Goal: Check status: Check status

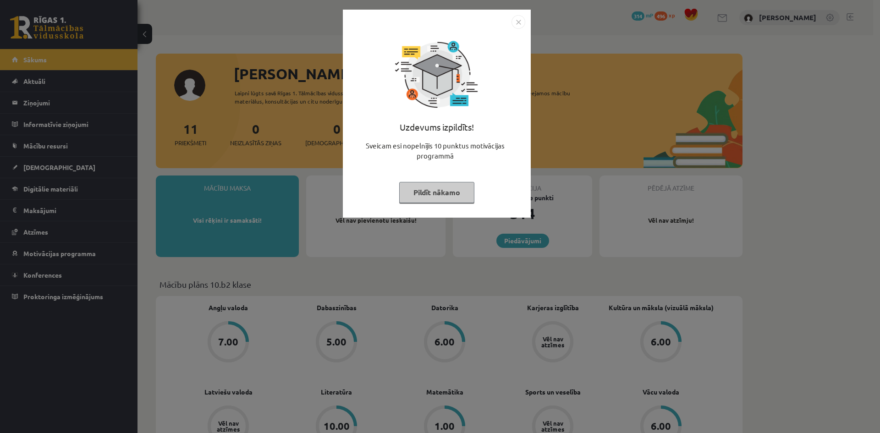
click at [512, 24] on img "Close" at bounding box center [518, 22] width 14 height 14
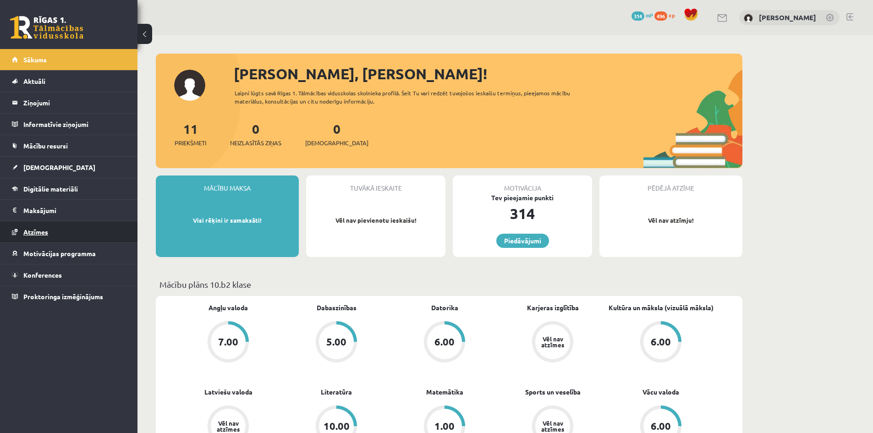
click at [36, 234] on span "Atzīmes" at bounding box center [35, 232] width 25 height 8
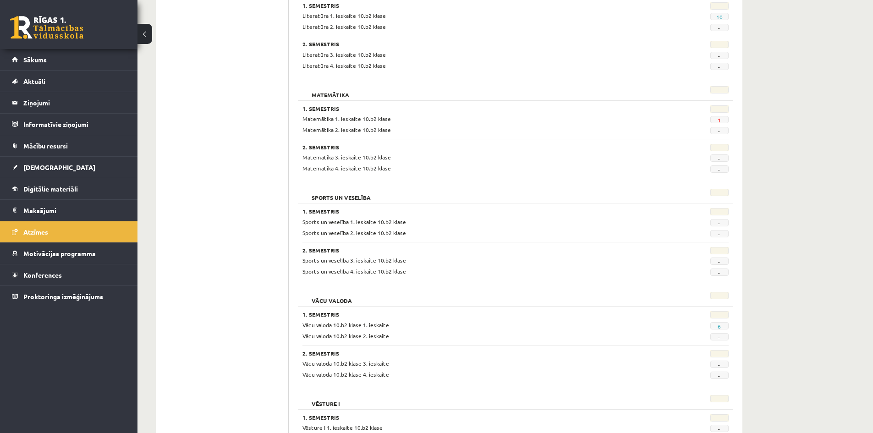
scroll to position [687, 0]
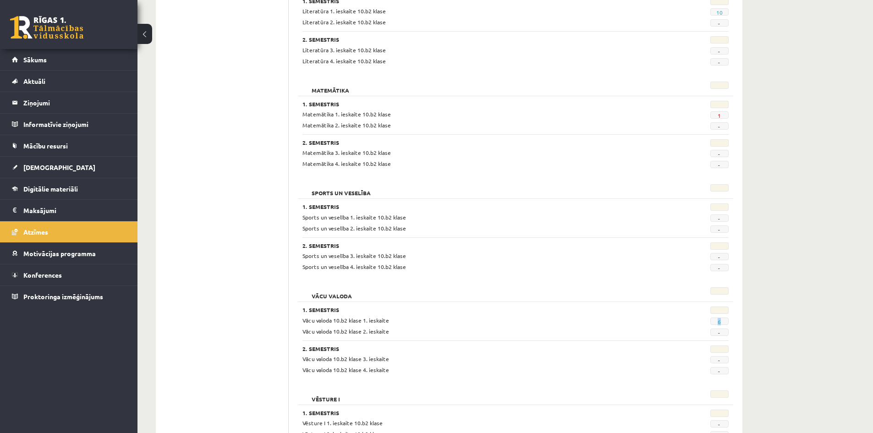
drag, startPoint x: 723, startPoint y: 321, endPoint x: 710, endPoint y: 323, distance: 13.0
click at [724, 321] on span "6" at bounding box center [719, 321] width 18 height 7
click at [45, 162] on link "[DEMOGRAPHIC_DATA]" at bounding box center [69, 167] width 114 height 21
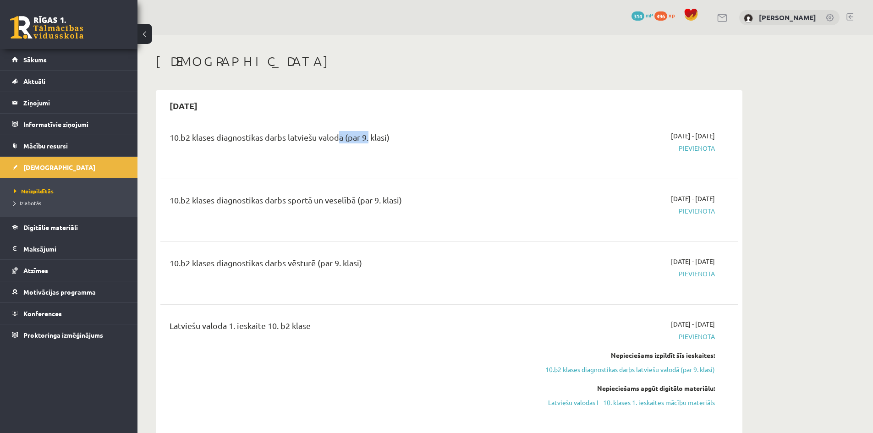
drag, startPoint x: 334, startPoint y: 138, endPoint x: 380, endPoint y: 147, distance: 47.2
click at [378, 144] on div "10.b2 klases diagnostikas darbs latviešu valodā (par 9. klasi)" at bounding box center [349, 139] width 359 height 17
click at [354, 192] on div "10.b2 klases diagnostikas darbs sportā un veselībā (par 9. klasi) 2025-10-16 - …" at bounding box center [448, 210] width 577 height 51
drag, startPoint x: 342, startPoint y: 208, endPoint x: 320, endPoint y: 259, distance: 56.3
click at [351, 211] on div "10.b2 klases diagnostikas darbs sportā un veselībā (par 9. klasi)" at bounding box center [349, 210] width 373 height 33
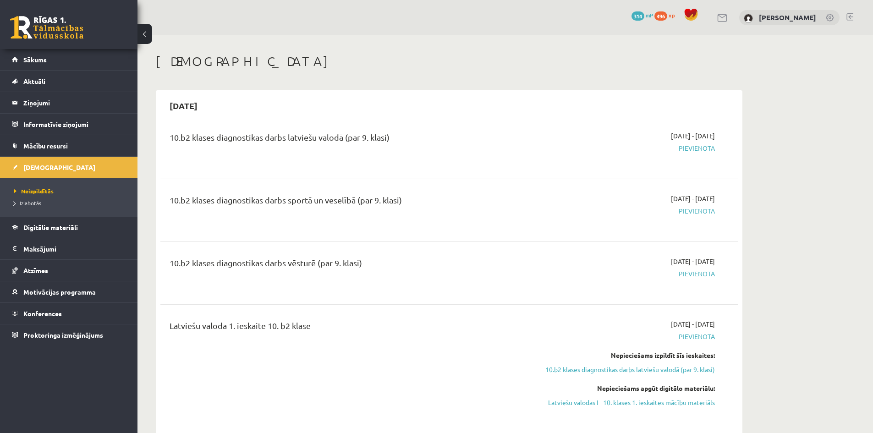
click at [315, 258] on div "10.b2 klases diagnostikas darbs vēsturē (par 9. klasi)" at bounding box center [349, 265] width 359 height 17
drag, startPoint x: 310, startPoint y: 269, endPoint x: 340, endPoint y: 278, distance: 31.0
click at [342, 275] on div "10.b2 klases diagnostikas darbs vēsturē (par 9. klasi)" at bounding box center [349, 273] width 373 height 33
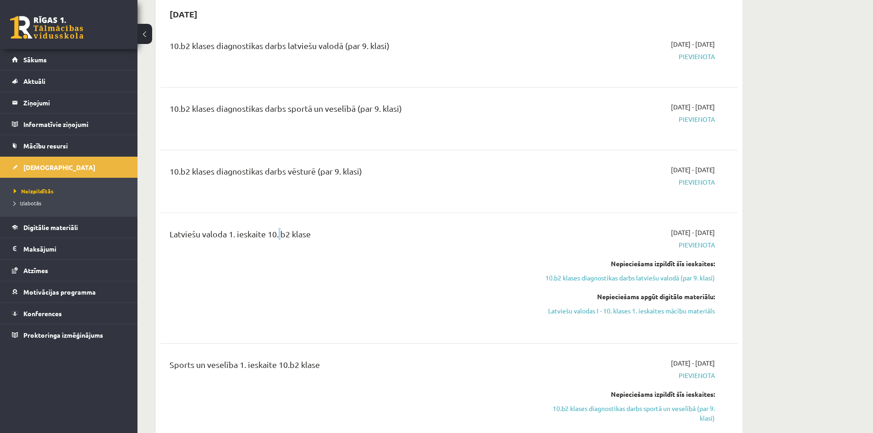
drag, startPoint x: 278, startPoint y: 230, endPoint x: 357, endPoint y: 251, distance: 81.9
click at [316, 239] on div "Latviešu valoda 1. ieskaite 10. b2 klase" at bounding box center [349, 236] width 359 height 17
click at [311, 271] on div "Latviešu valoda 1. ieskaite 10. b2 klase" at bounding box center [349, 278] width 373 height 101
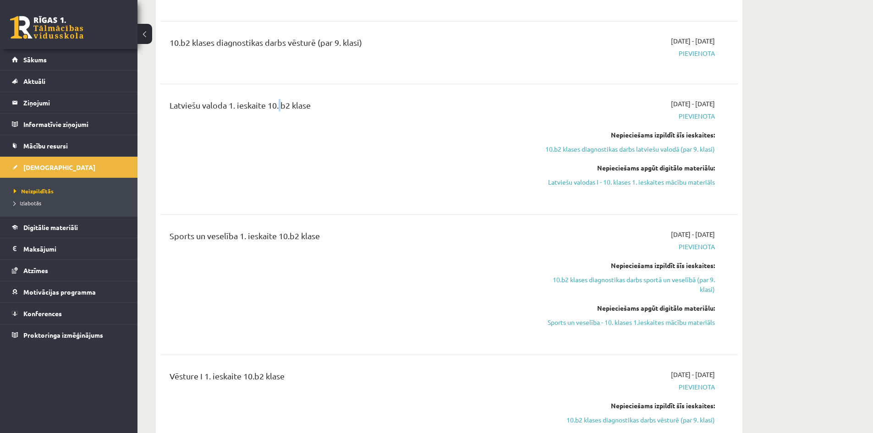
scroll to position [321, 0]
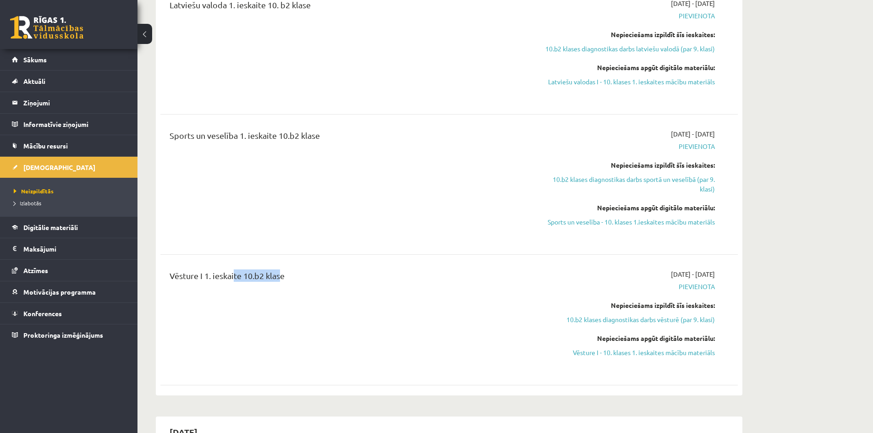
drag, startPoint x: 269, startPoint y: 278, endPoint x: 280, endPoint y: 286, distance: 14.1
click at [279, 283] on div "Vēsture I 1. ieskaite 10.b2 klase" at bounding box center [349, 277] width 359 height 17
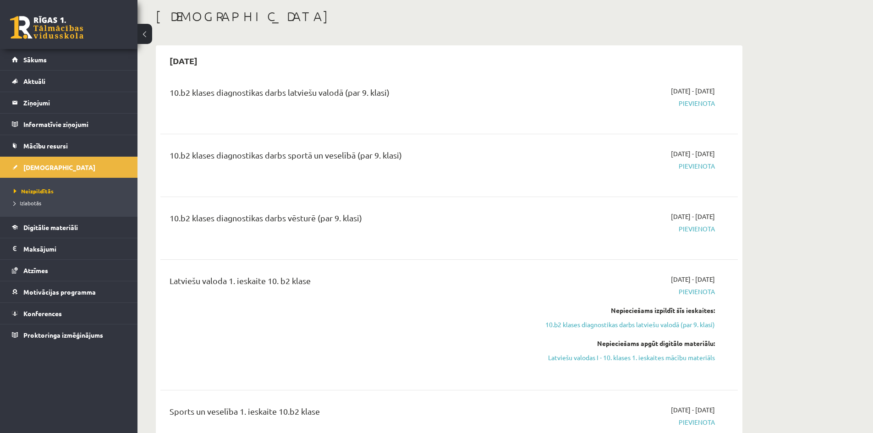
scroll to position [0, 0]
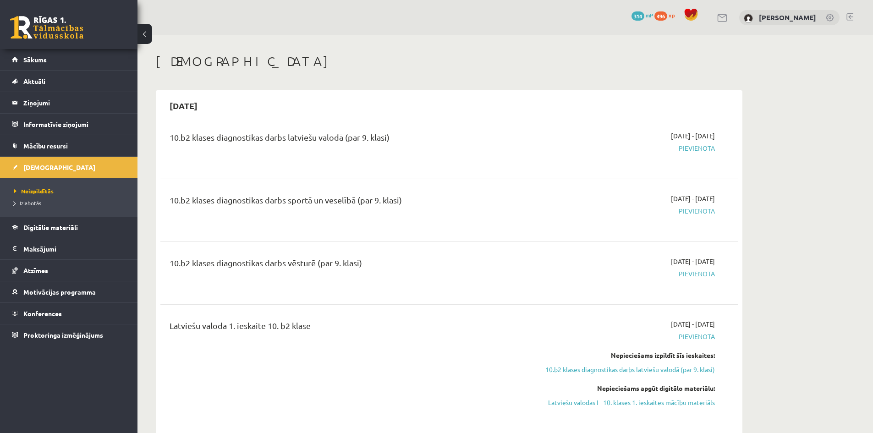
click at [735, 60] on h1 "[DEMOGRAPHIC_DATA]" at bounding box center [449, 62] width 587 height 16
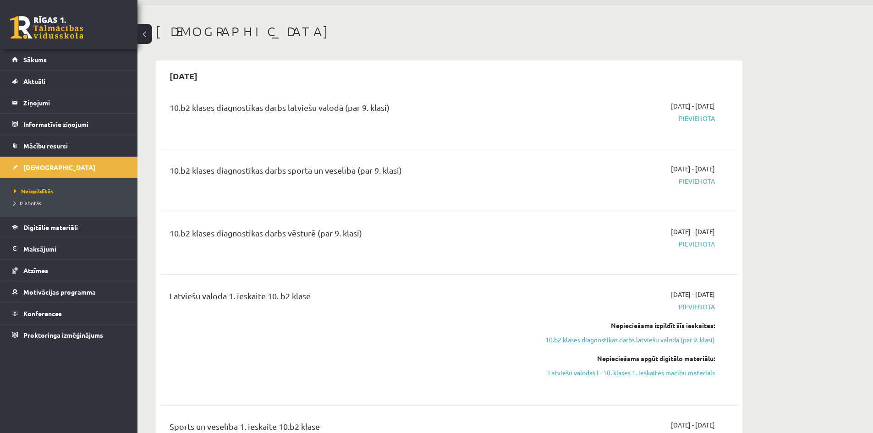
scroll to position [92, 0]
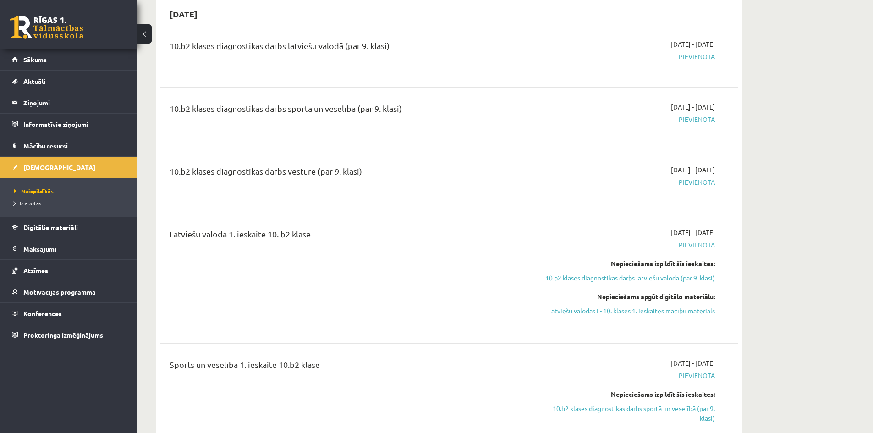
click at [37, 206] on link "Izlabotās" at bounding box center [71, 203] width 115 height 8
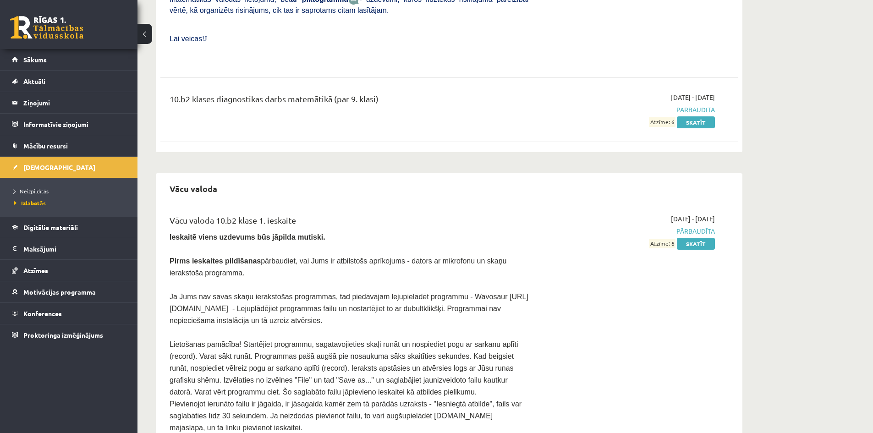
scroll to position [1528, 0]
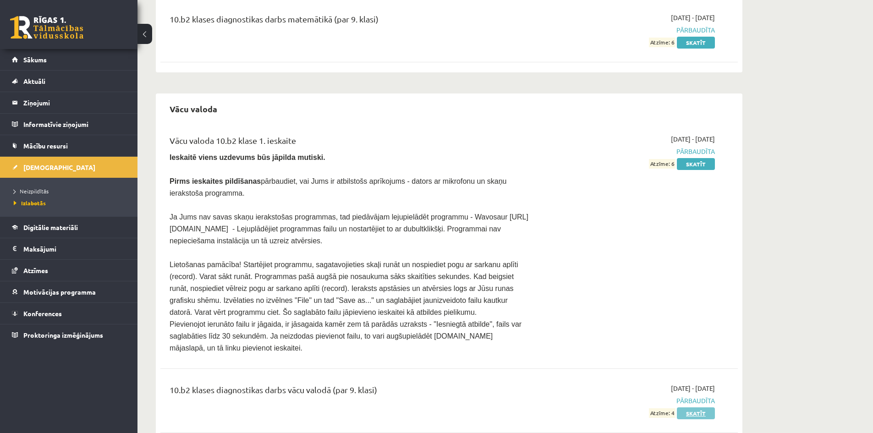
click at [698, 407] on link "Skatīt" at bounding box center [696, 413] width 38 height 12
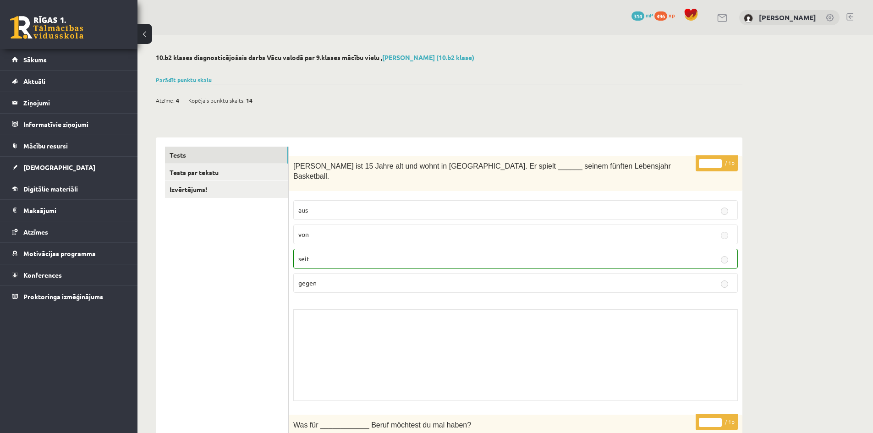
click at [147, 34] on button at bounding box center [144, 34] width 15 height 20
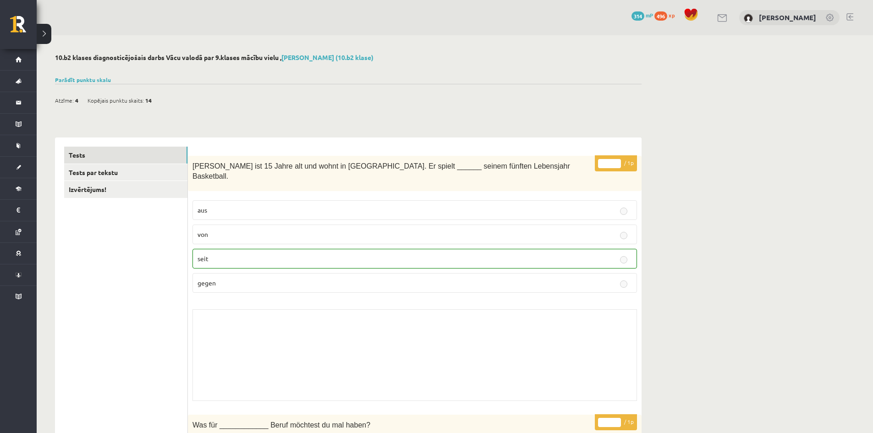
click at [50, 32] on button at bounding box center [44, 34] width 15 height 20
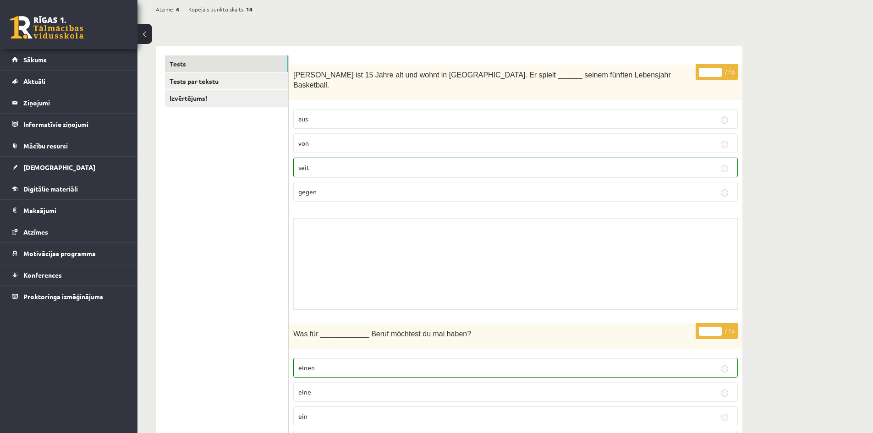
scroll to position [92, 0]
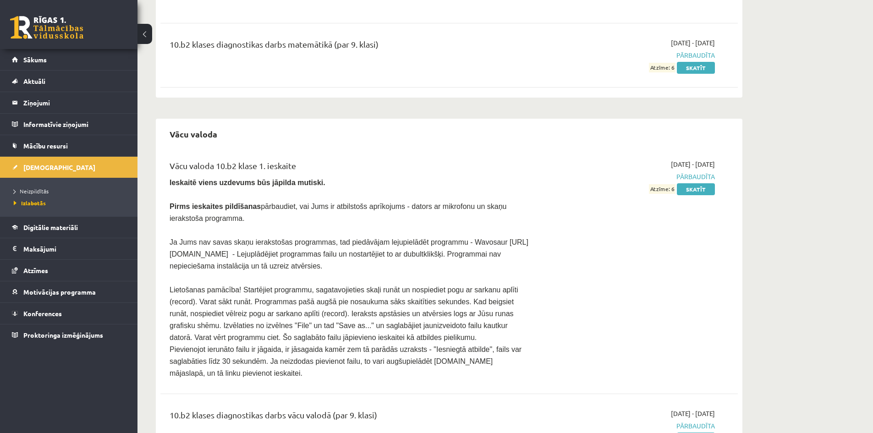
scroll to position [1481, 0]
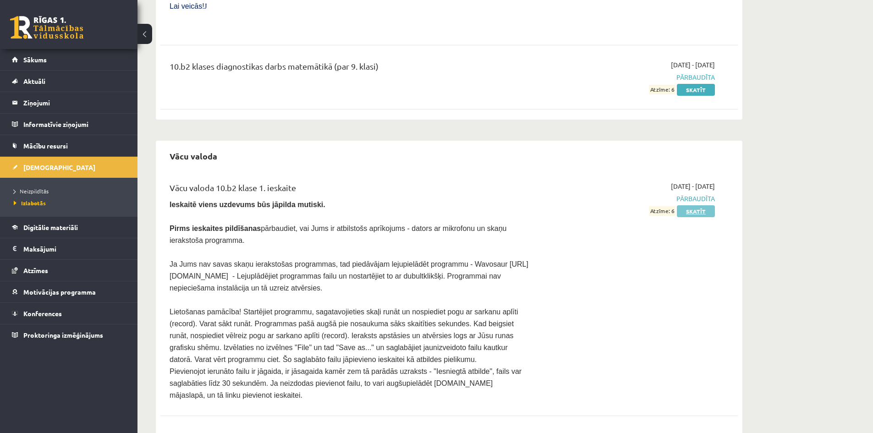
click at [690, 205] on link "Skatīt" at bounding box center [696, 211] width 38 height 12
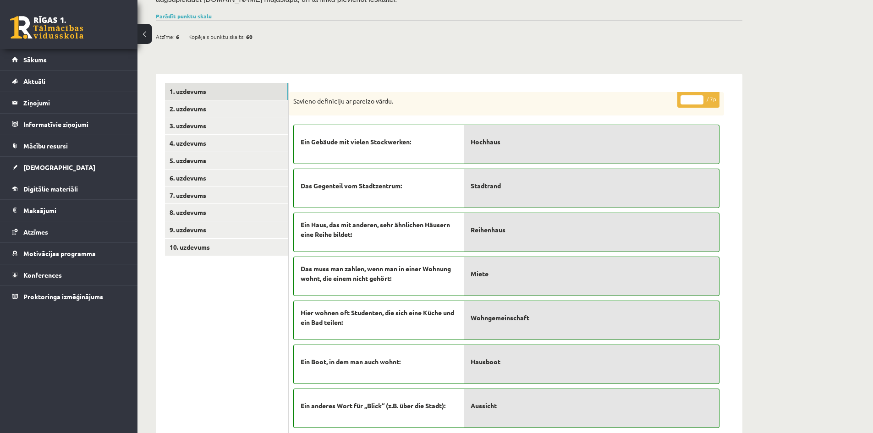
scroll to position [196, 0]
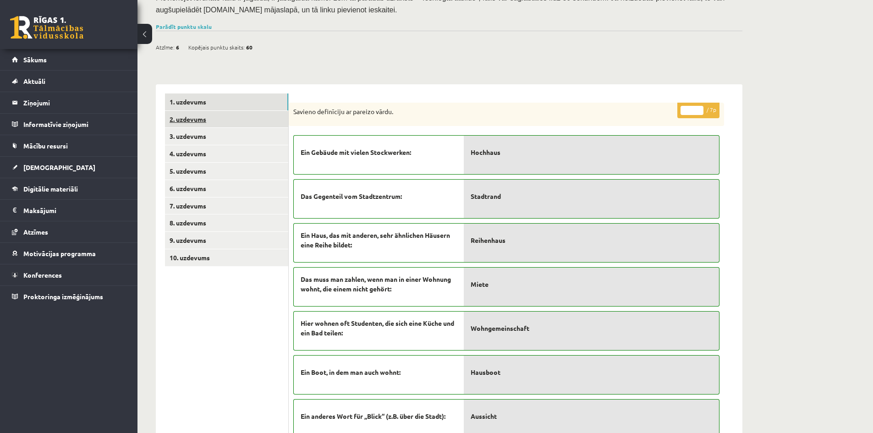
click at [200, 115] on link "2. uzdevums" at bounding box center [226, 119] width 123 height 17
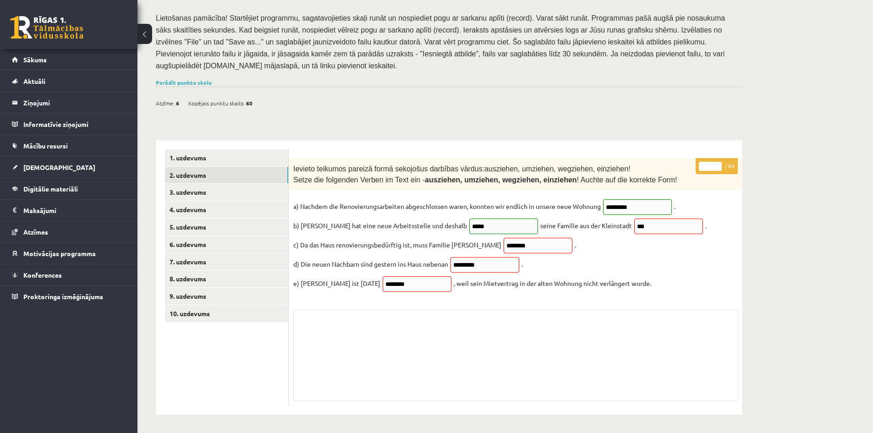
scroll to position [138, 0]
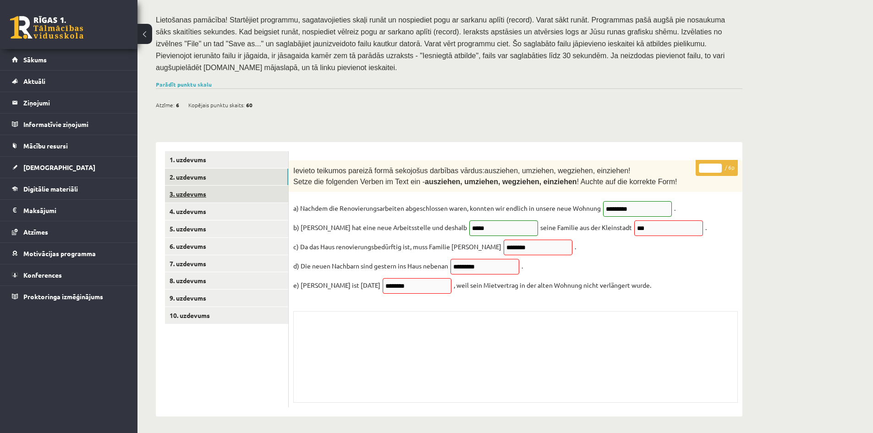
click at [198, 187] on link "3. uzdevums" at bounding box center [226, 194] width 123 height 17
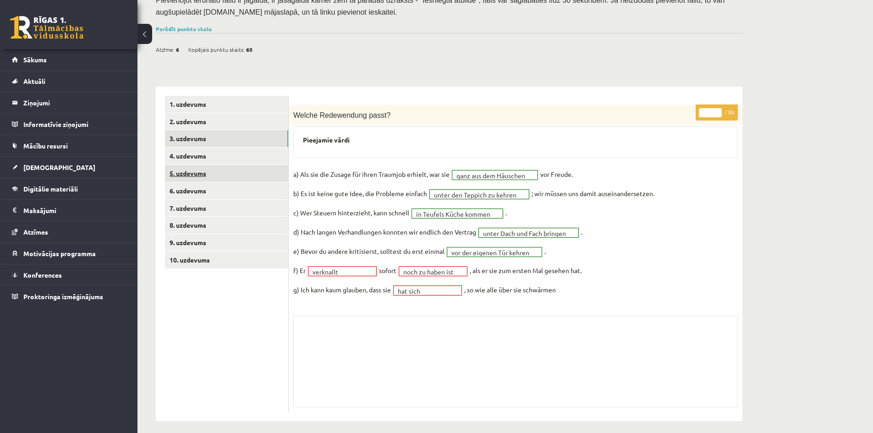
scroll to position [194, 0]
click at [195, 152] on link "4. uzdevums" at bounding box center [226, 155] width 123 height 17
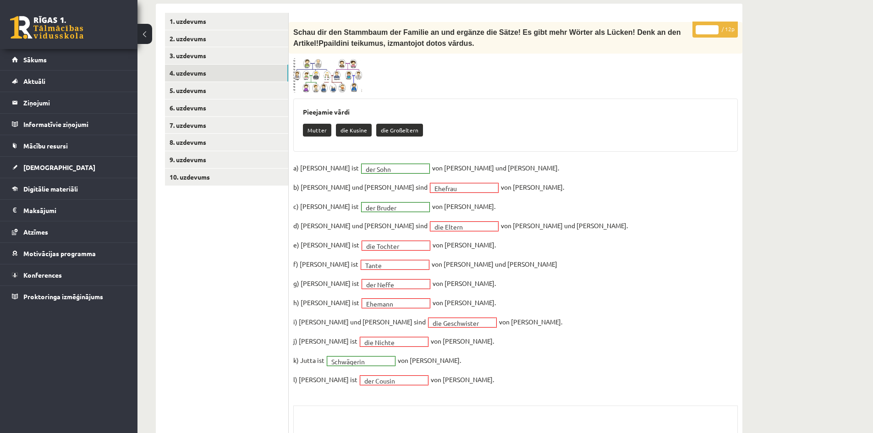
scroll to position [275, 0]
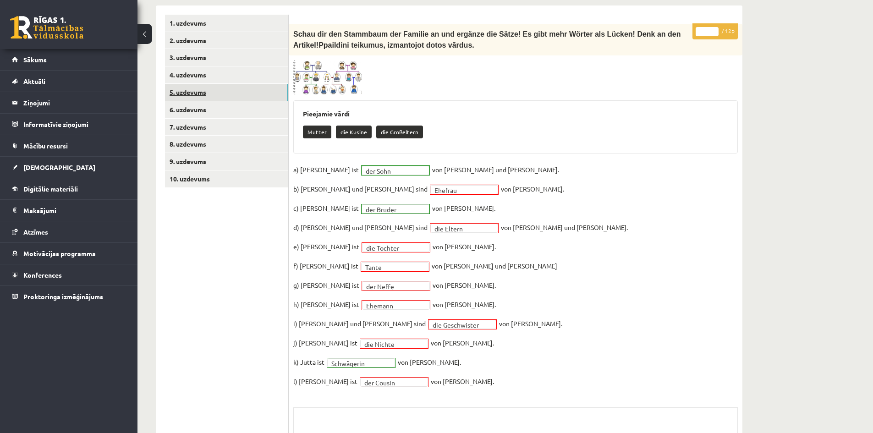
click at [193, 91] on link "5. uzdevums" at bounding box center [226, 92] width 123 height 17
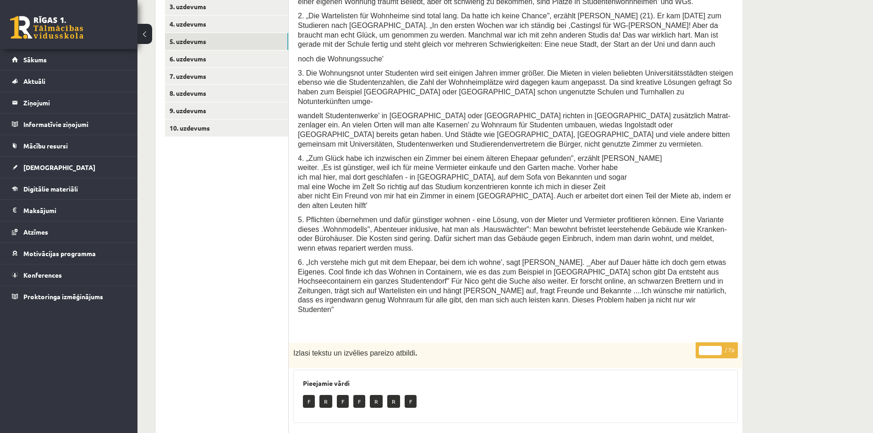
scroll to position [321, 0]
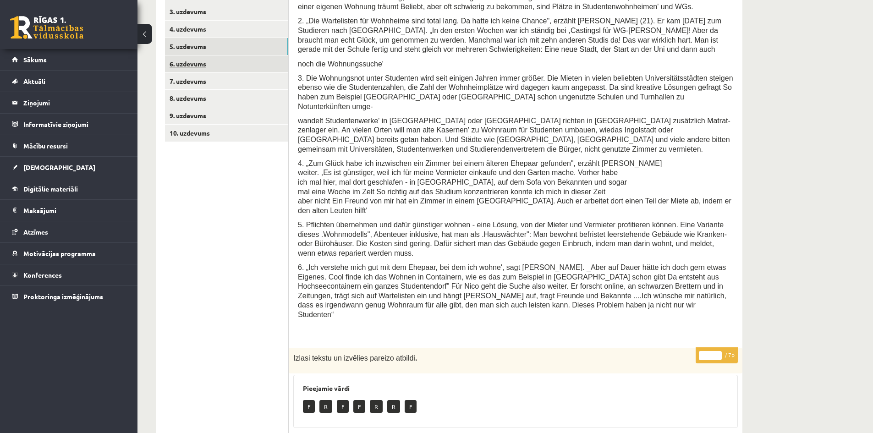
click at [179, 55] on link "6. uzdevums" at bounding box center [226, 63] width 123 height 17
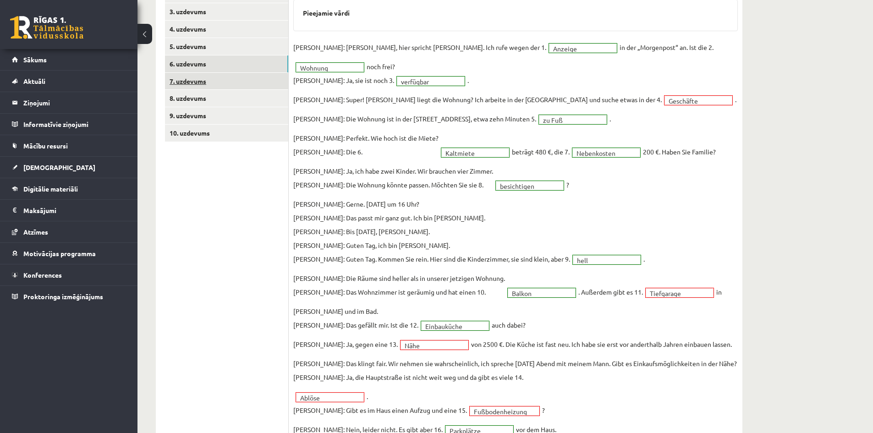
click at [178, 80] on link "7. uzdevums" at bounding box center [226, 81] width 123 height 17
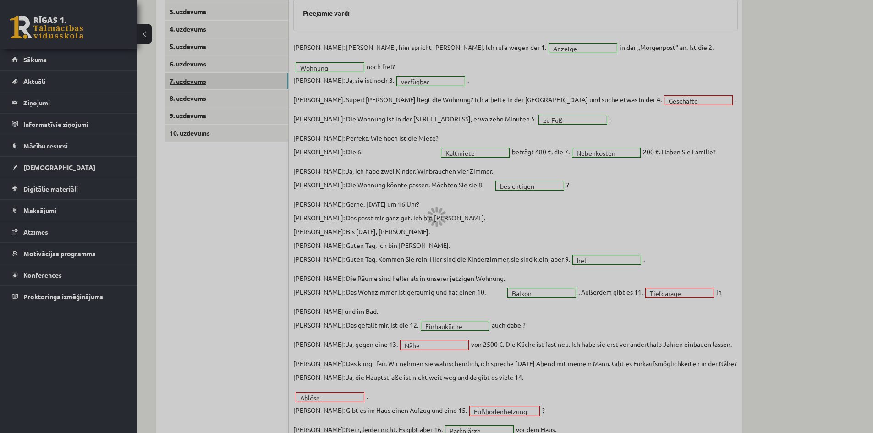
scroll to position [291, 0]
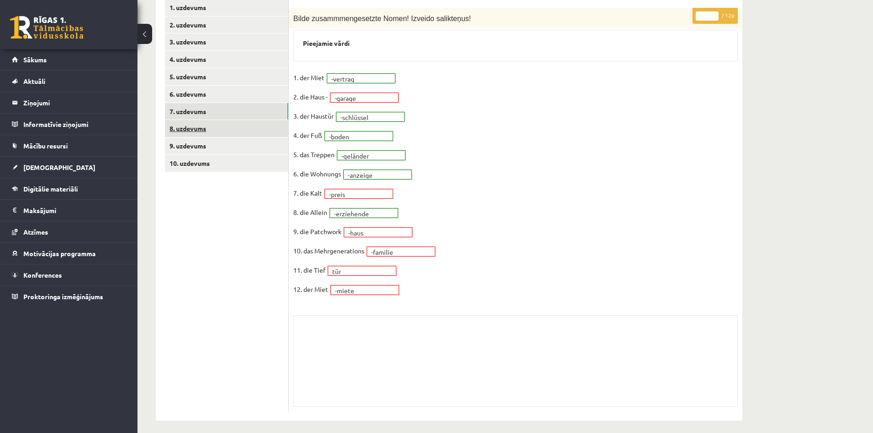
click at [192, 120] on link "8. uzdevums" at bounding box center [226, 128] width 123 height 17
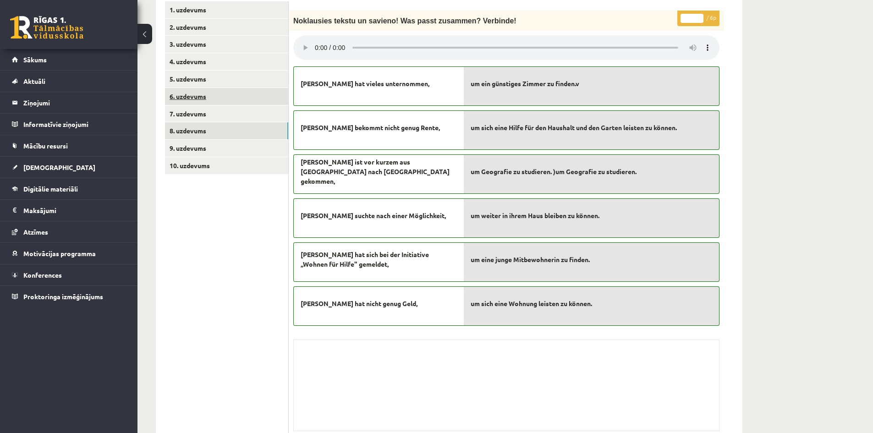
scroll to position [267, 0]
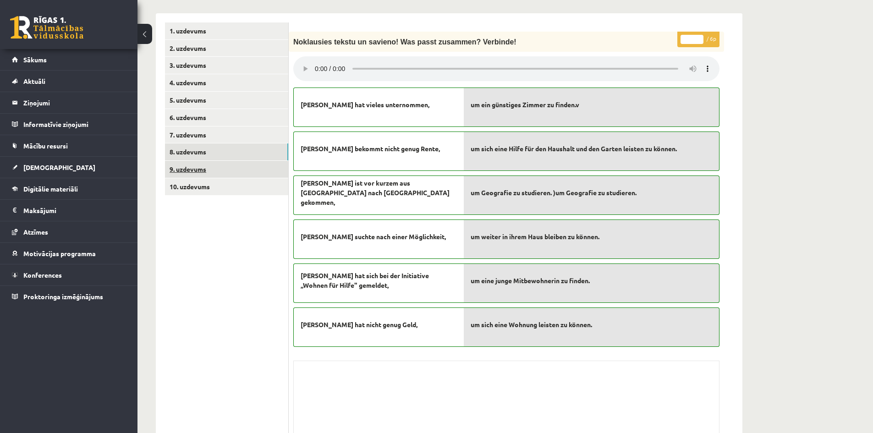
click at [199, 162] on link "9. uzdevums" at bounding box center [226, 169] width 123 height 17
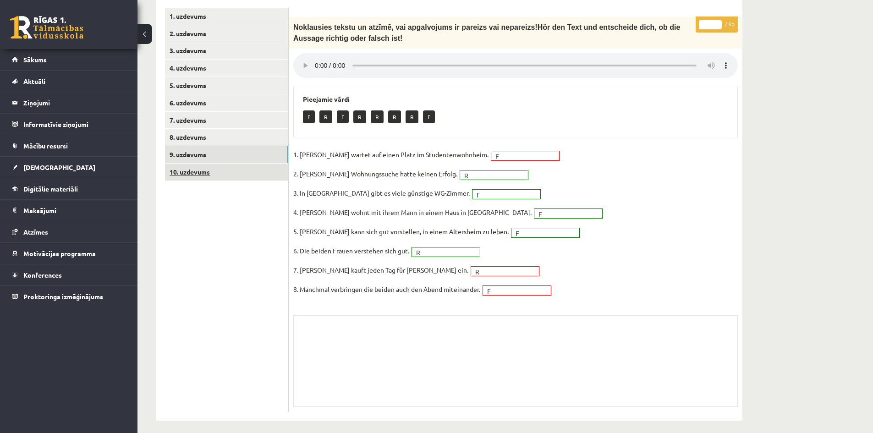
click at [201, 164] on link "10. uzdevums" at bounding box center [226, 172] width 123 height 17
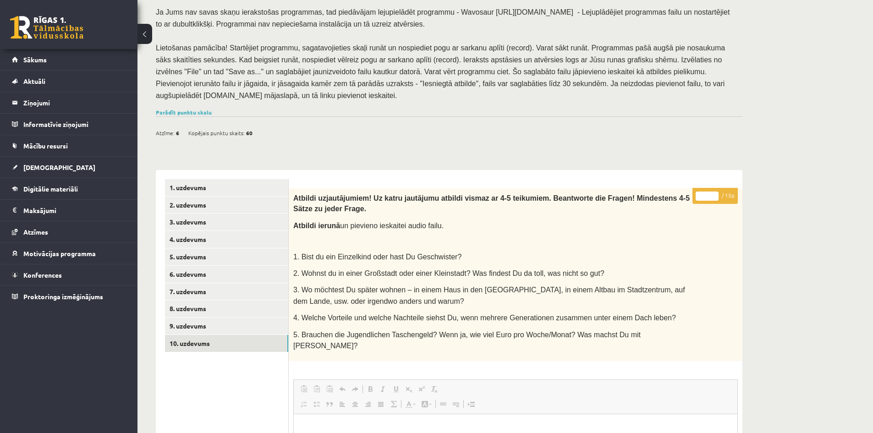
scroll to position [96, 0]
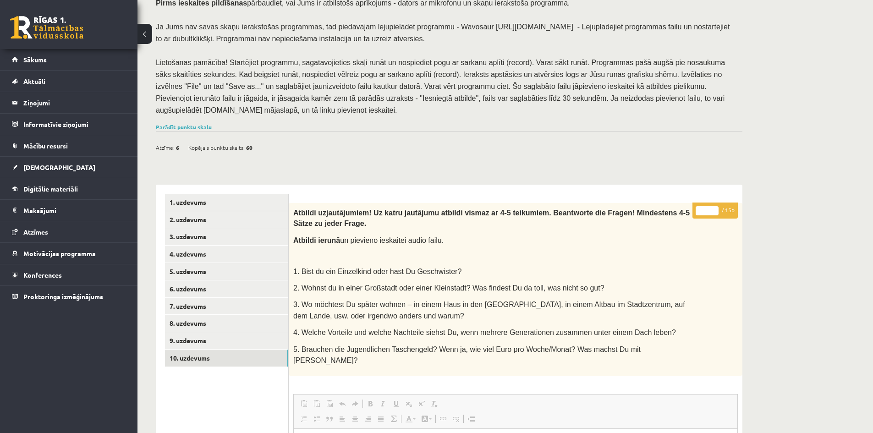
click at [736, 206] on p "** / 15p" at bounding box center [714, 211] width 45 height 16
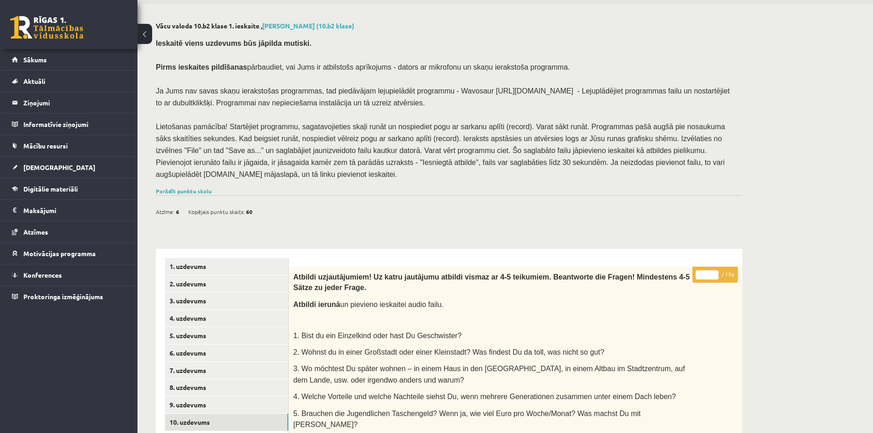
scroll to position [0, 0]
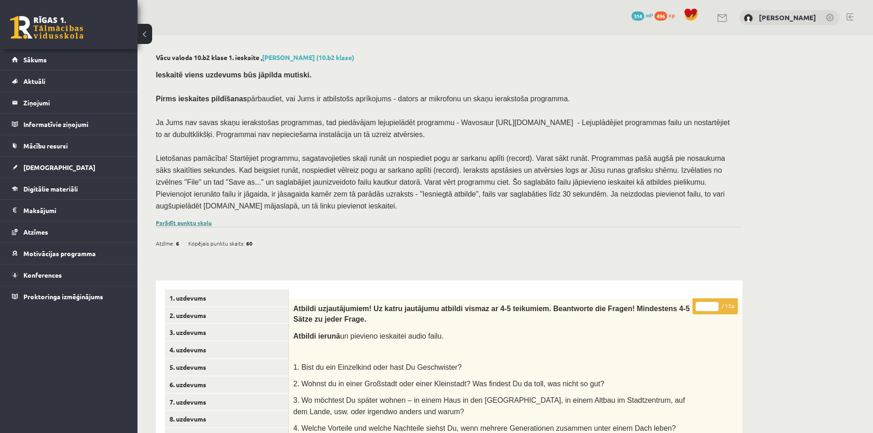
click at [192, 219] on link "Parādīt punktu skalu" at bounding box center [184, 222] width 56 height 7
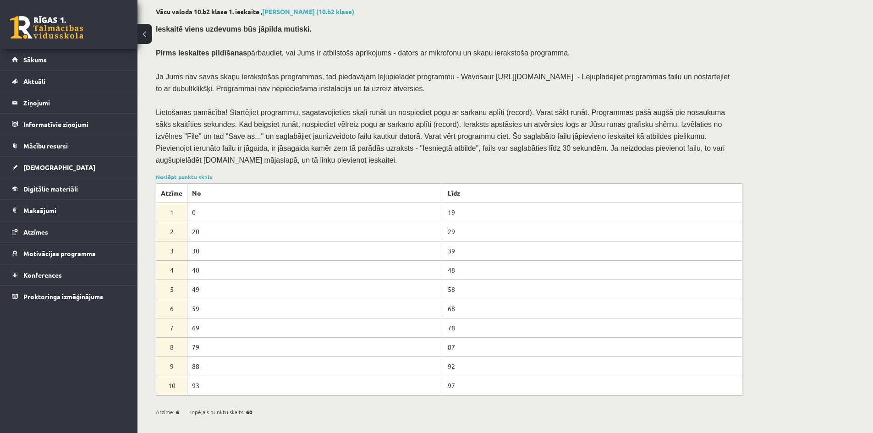
scroll to position [92, 0]
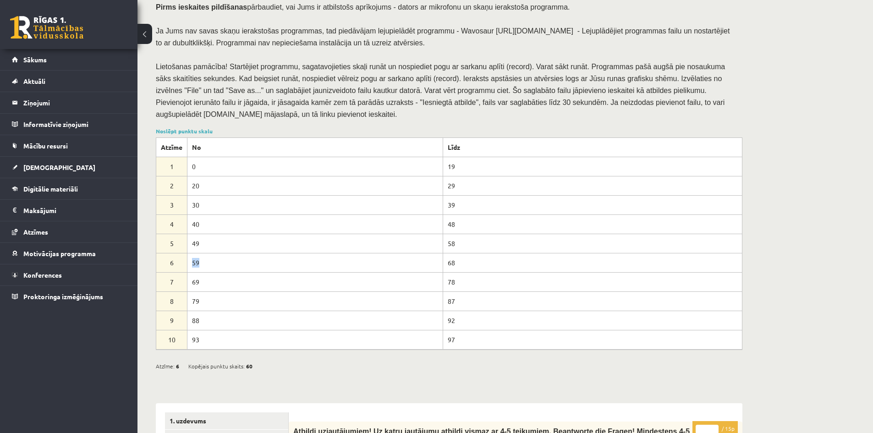
click at [209, 259] on td "59" at bounding box center [315, 262] width 256 height 19
click at [198, 278] on td "69" at bounding box center [315, 281] width 256 height 19
drag, startPoint x: 197, startPoint y: 279, endPoint x: 205, endPoint y: 282, distance: 9.3
click at [202, 281] on td "69" at bounding box center [315, 281] width 256 height 19
click at [392, 363] on div "Atzīme: 6 Kopējais punktu skaits: 60" at bounding box center [449, 361] width 587 height 23
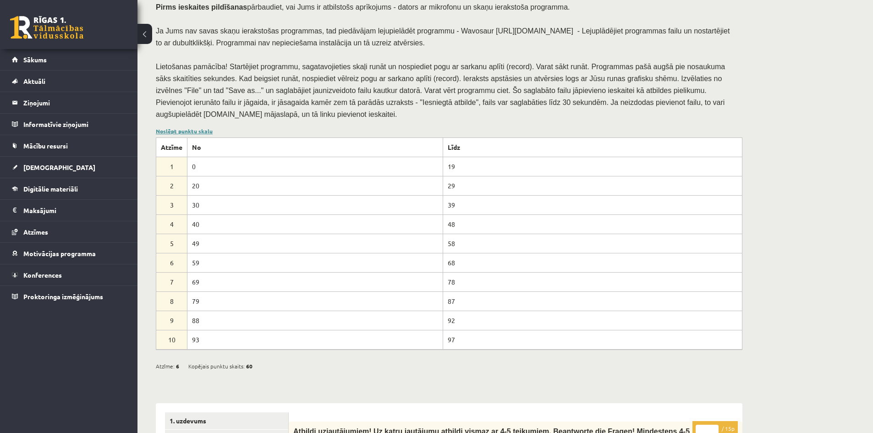
click at [182, 128] on link "Noslēpt punktu skalu" at bounding box center [184, 130] width 57 height 7
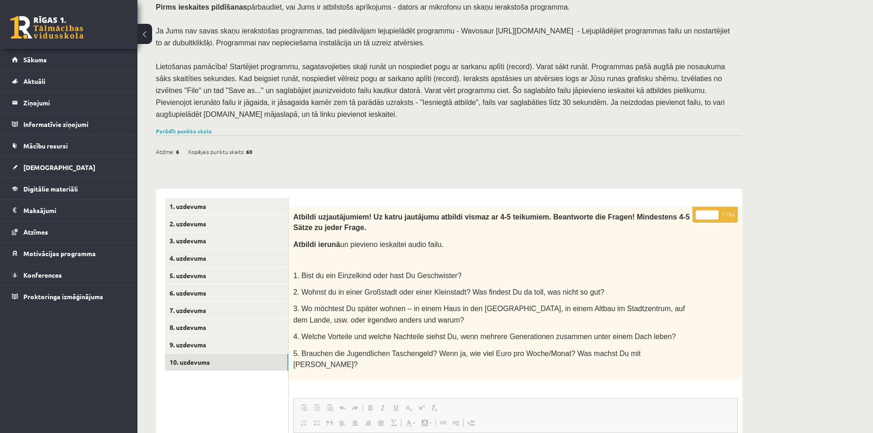
drag, startPoint x: 244, startPoint y: 147, endPoint x: 381, endPoint y: 153, distance: 137.2
click at [253, 146] on div "Atzīme: 6 Kopējais punktu skaits: 60" at bounding box center [209, 152] width 106 height 14
